Goal: Task Accomplishment & Management: Manage account settings

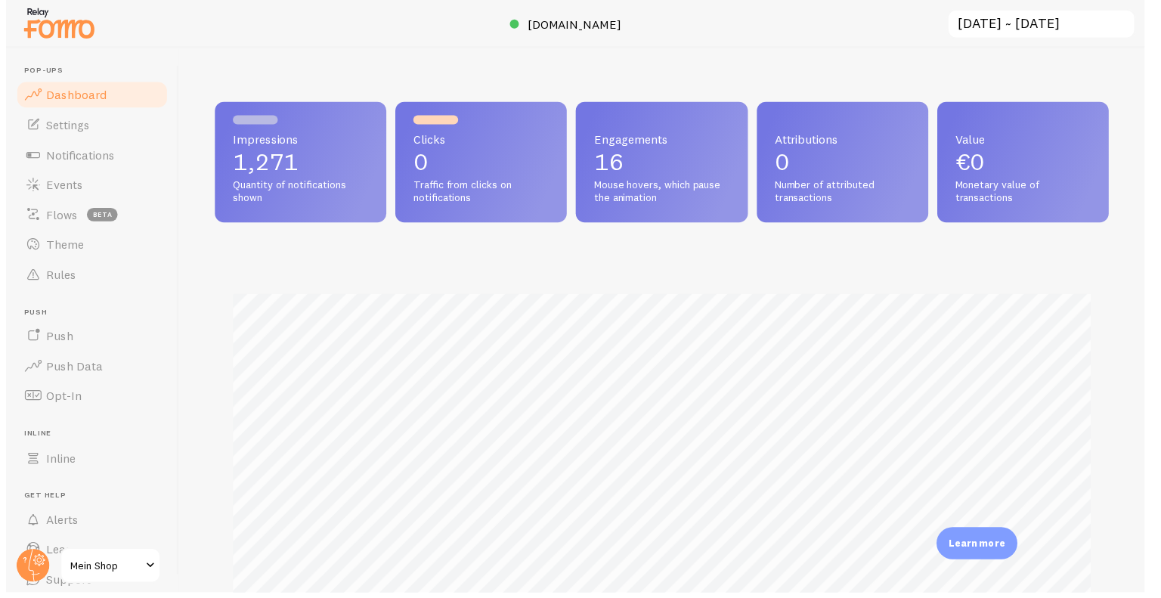
scroll to position [397, 902]
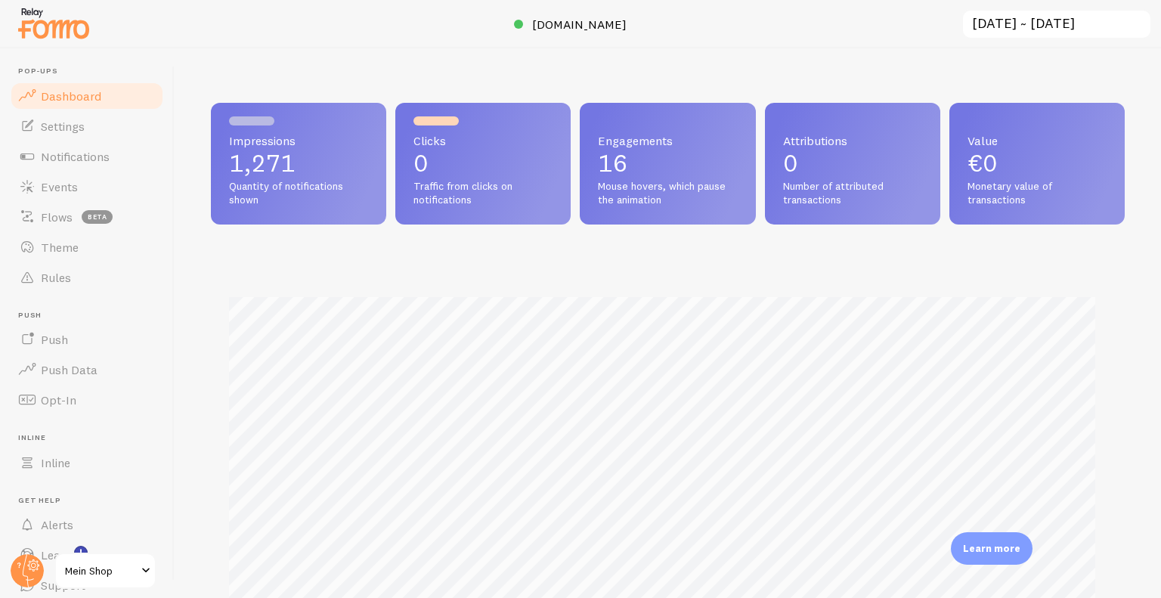
click at [58, 45] on div at bounding box center [54, 23] width 76 height 45
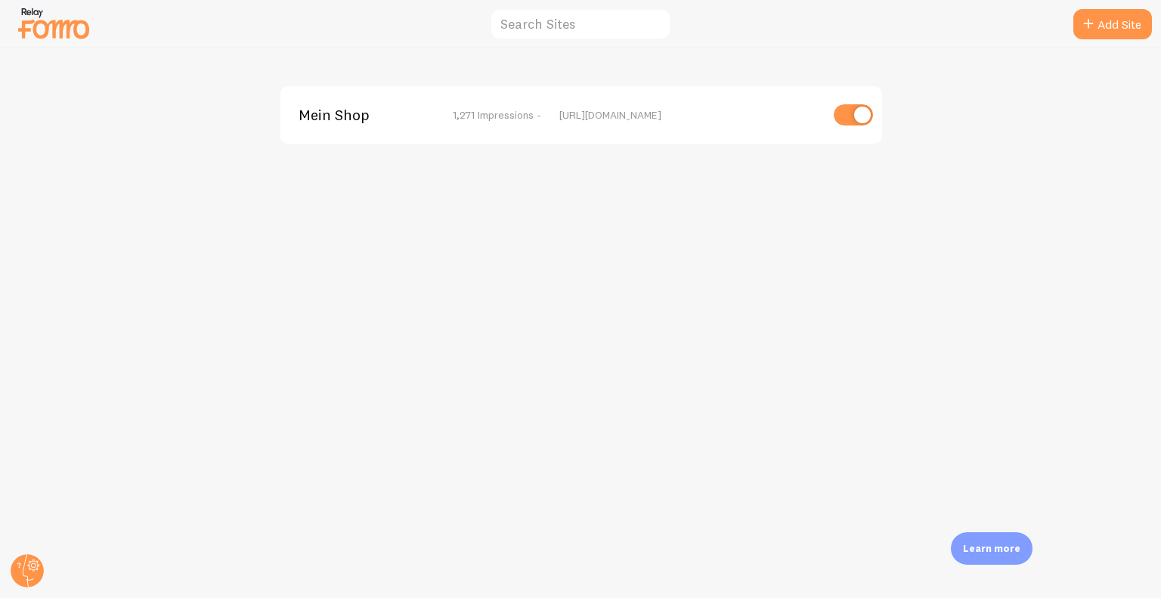
click at [68, 21] on img at bounding box center [54, 23] width 76 height 39
click at [347, 116] on span "Mein Shop" at bounding box center [360, 115] width 122 height 14
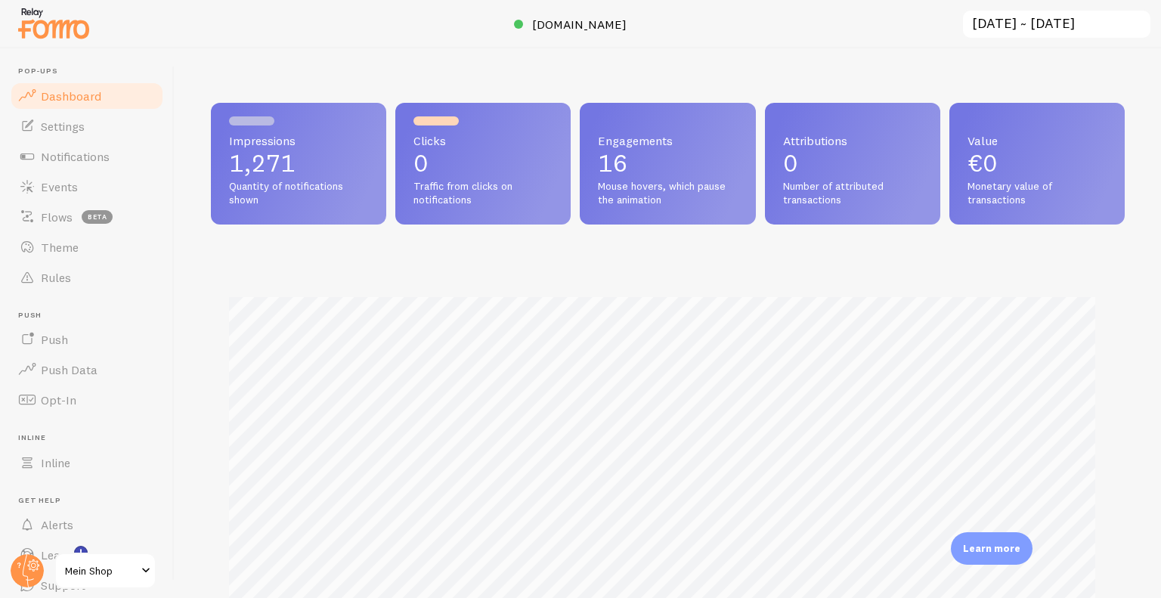
scroll to position [397, 902]
click at [63, 170] on link "Notifications" at bounding box center [87, 156] width 156 height 30
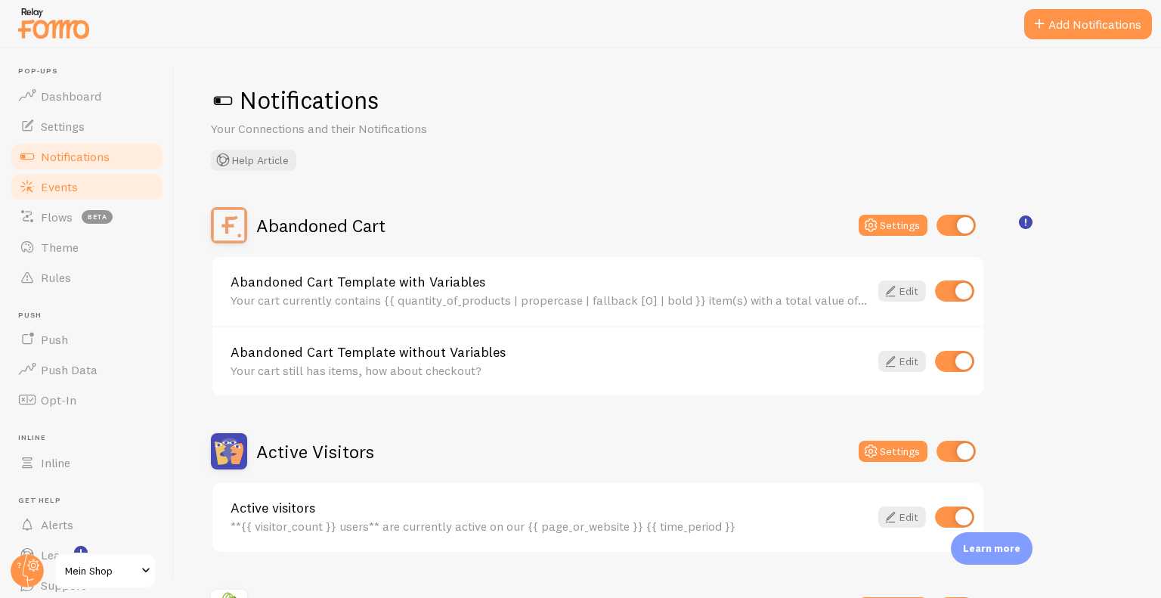
click at [75, 186] on span "Events" at bounding box center [59, 186] width 37 height 15
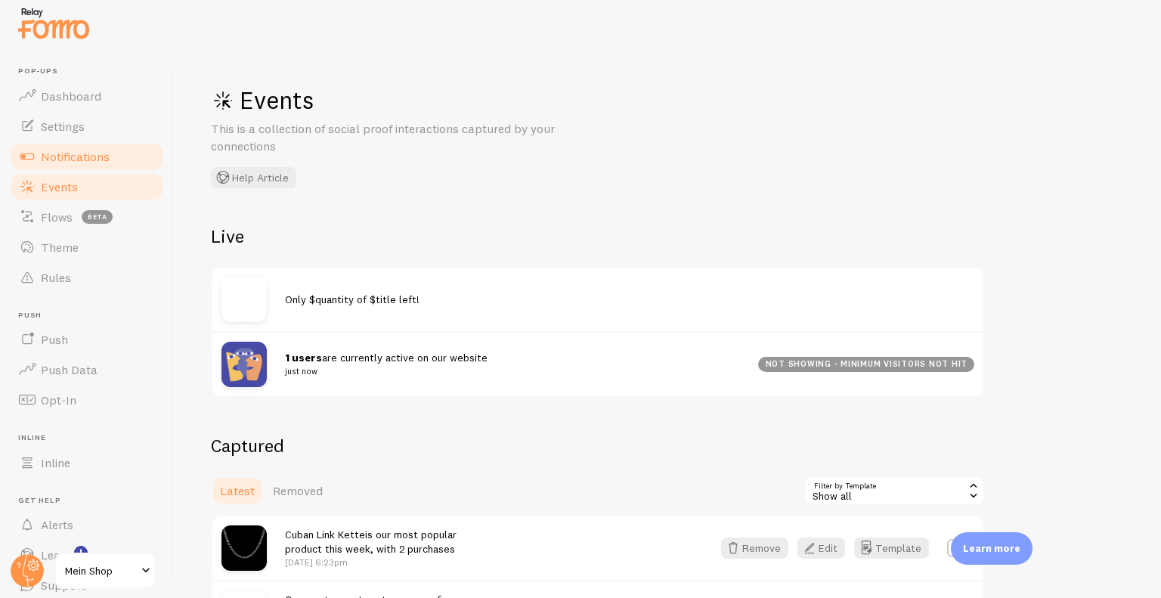
click at [85, 148] on link "Notifications" at bounding box center [87, 156] width 156 height 30
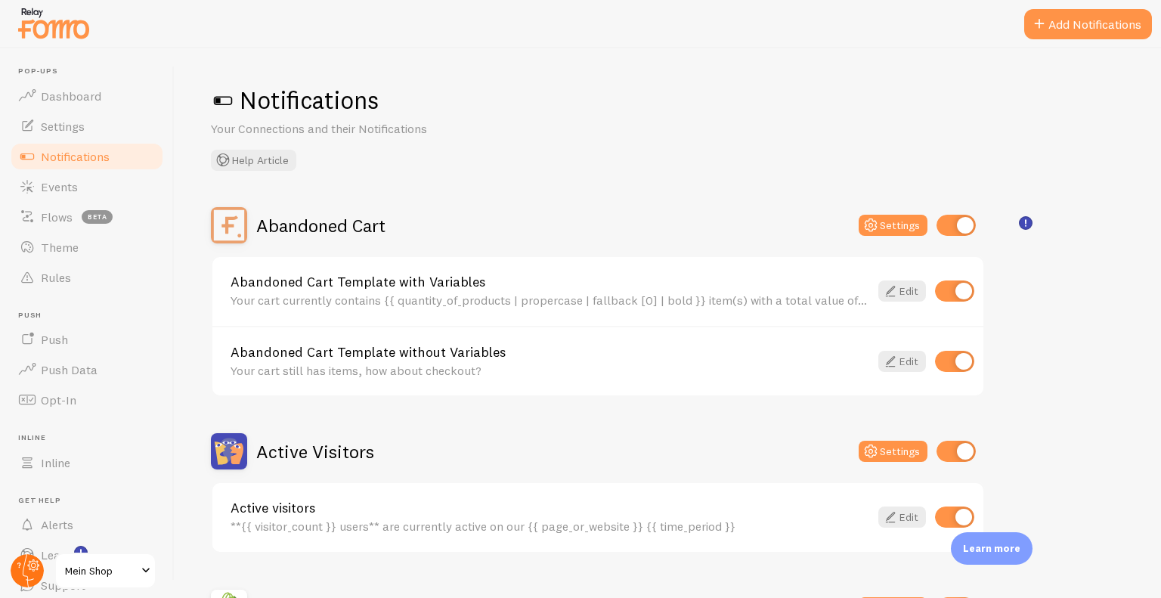
click at [34, 559] on circle at bounding box center [27, 570] width 33 height 33
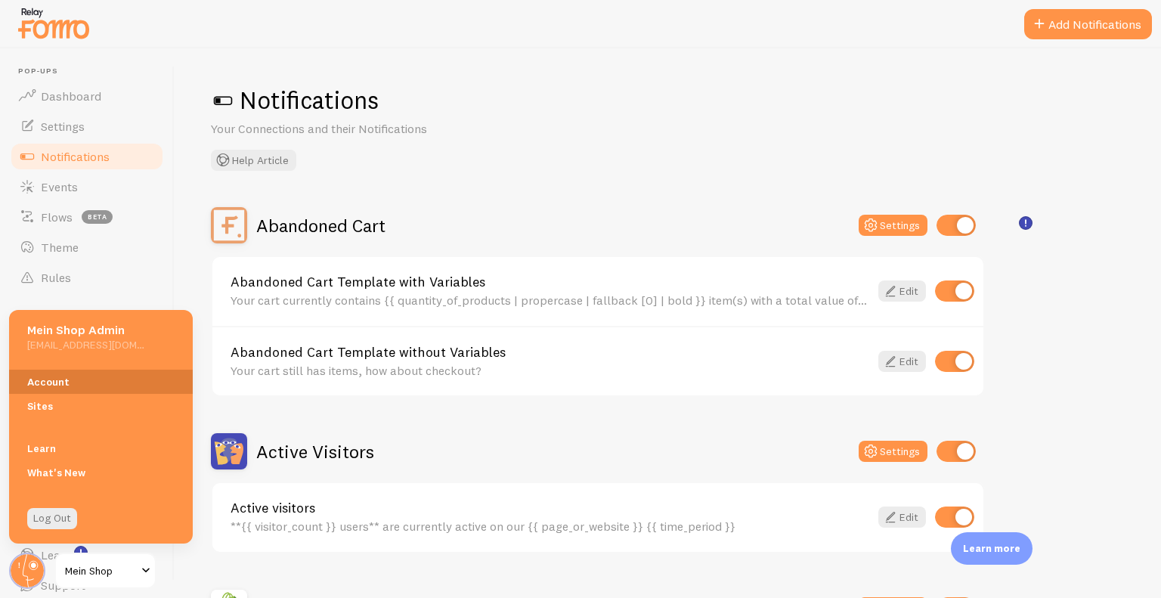
click at [105, 385] on link "Account" at bounding box center [101, 382] width 184 height 24
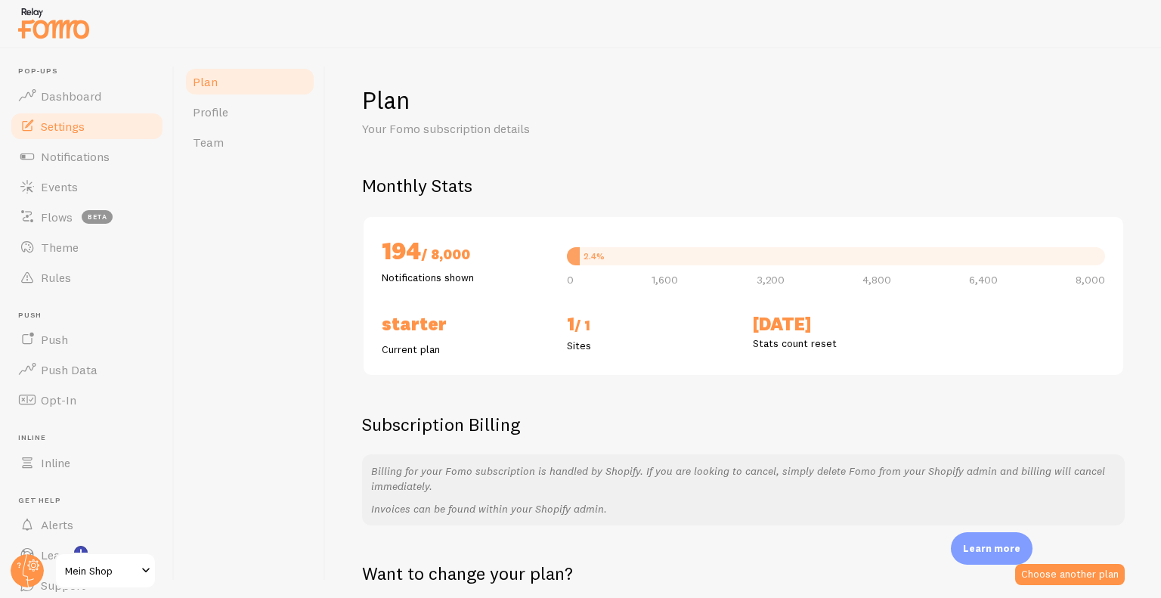
click at [80, 140] on link "Settings" at bounding box center [87, 126] width 156 height 30
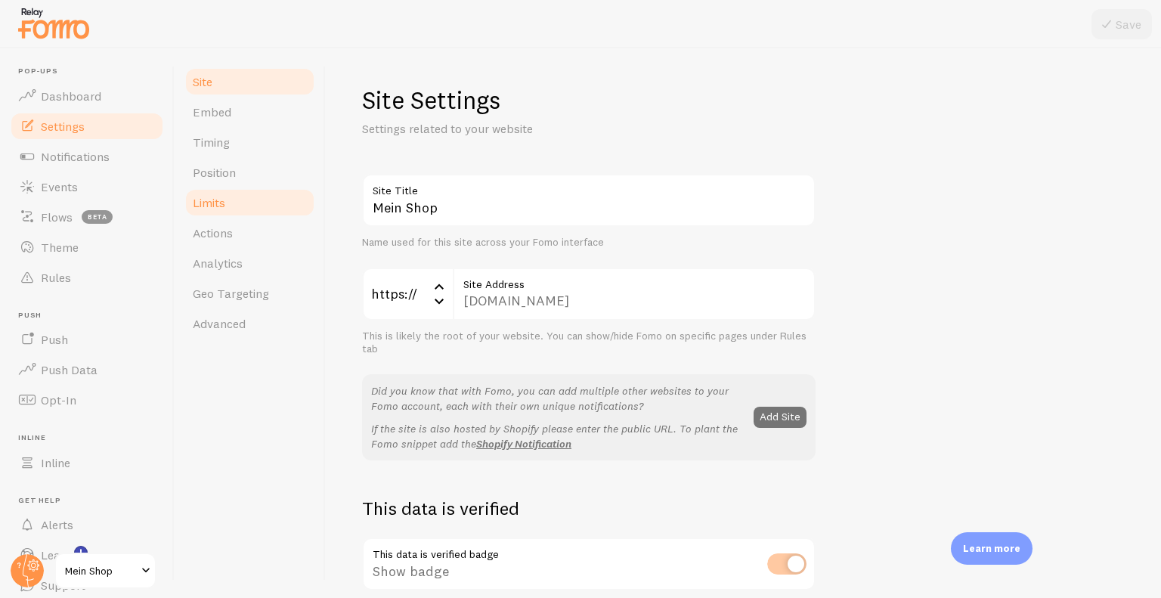
click at [249, 198] on link "Limits" at bounding box center [250, 202] width 132 height 30
